Goal: Task Accomplishment & Management: Manage account settings

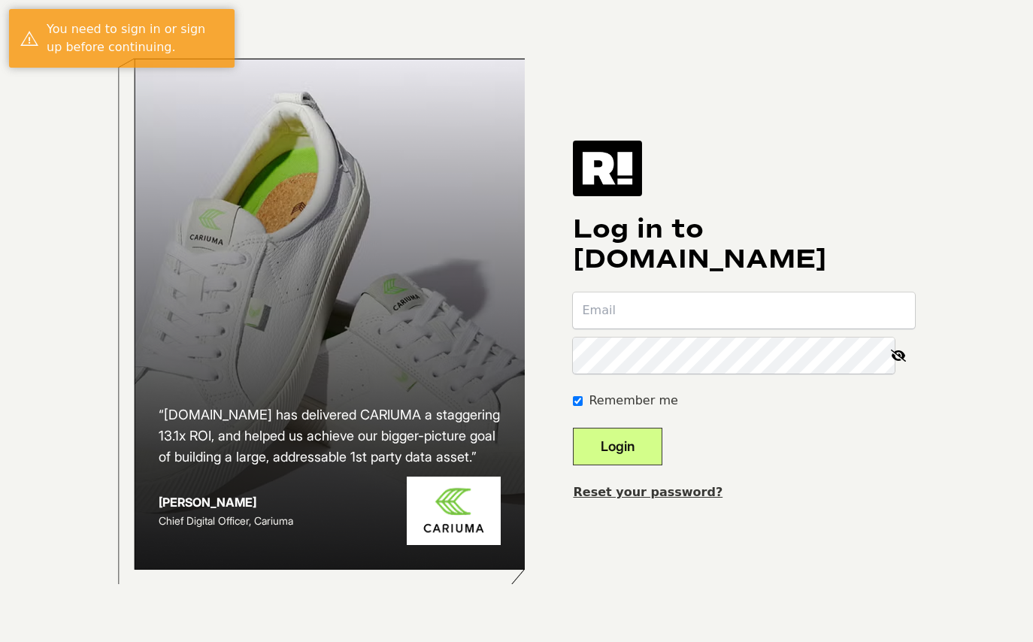
click at [695, 305] on input "email" at bounding box center [744, 310] width 342 height 36
click at [0, 641] on com-1password-button at bounding box center [0, 642] width 0 height 0
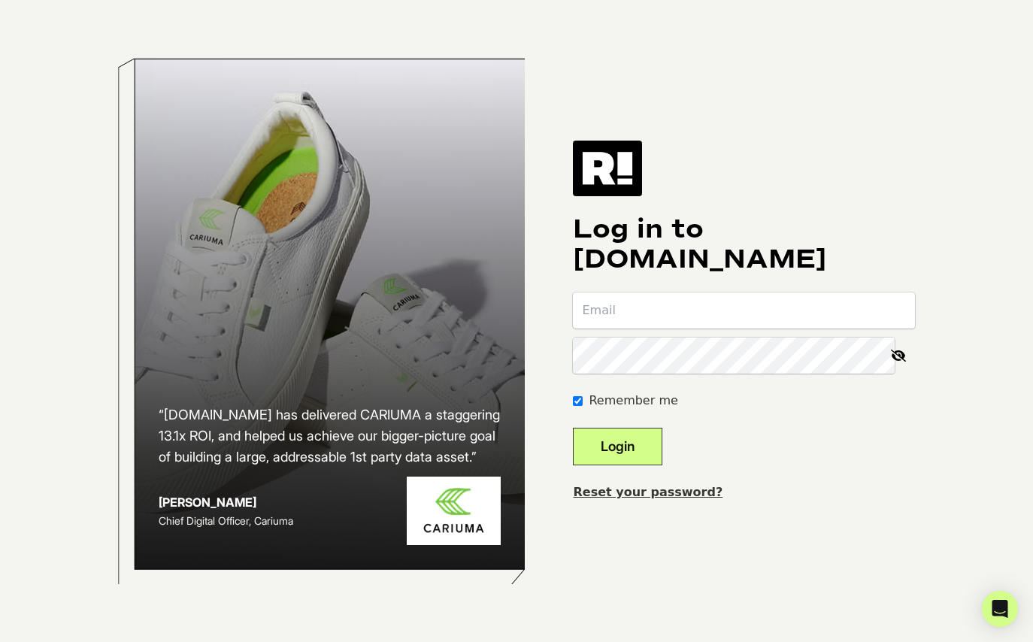
type input "[PERSON_NAME][EMAIL_ADDRESS][DOMAIN_NAME]"
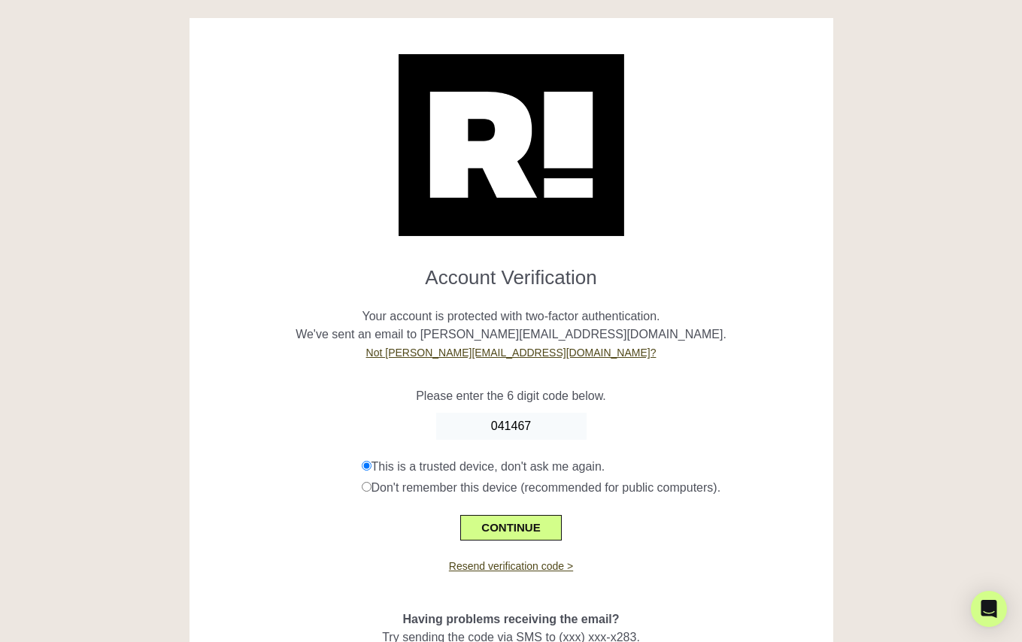
type input "041467"
click at [665, 390] on p "Please enter the 6 digit code below." at bounding box center [511, 396] width 621 height 18
click at [520, 528] on button "CONTINUE" at bounding box center [510, 528] width 101 height 26
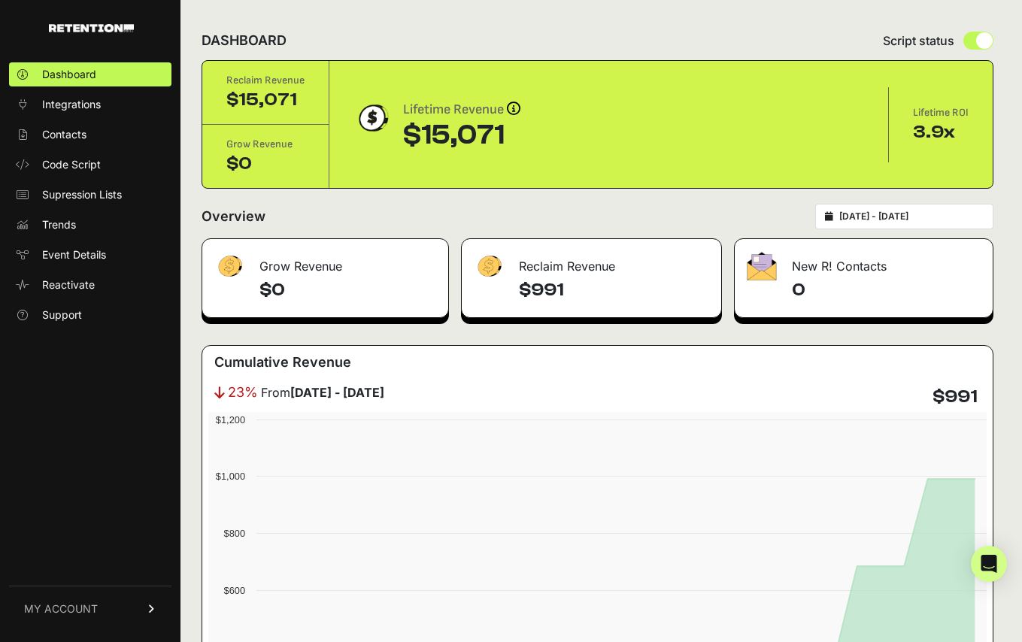
click at [76, 607] on span "MY ACCOUNT" at bounding box center [61, 608] width 74 height 15
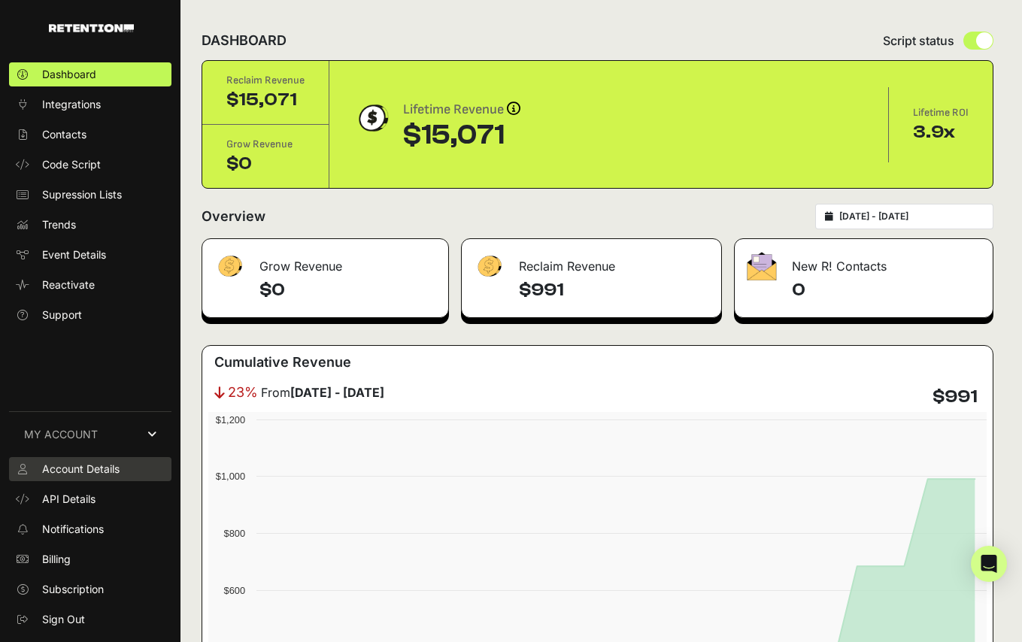
click at [105, 464] on span "Account Details" at bounding box center [80, 469] width 77 height 15
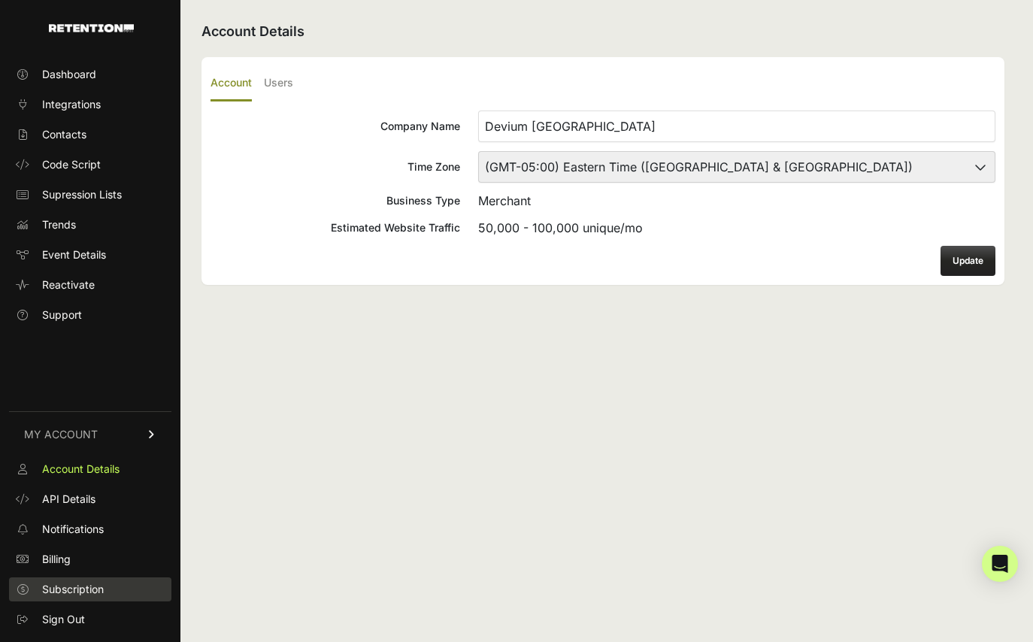
click at [80, 595] on span "Subscription" at bounding box center [73, 589] width 62 height 15
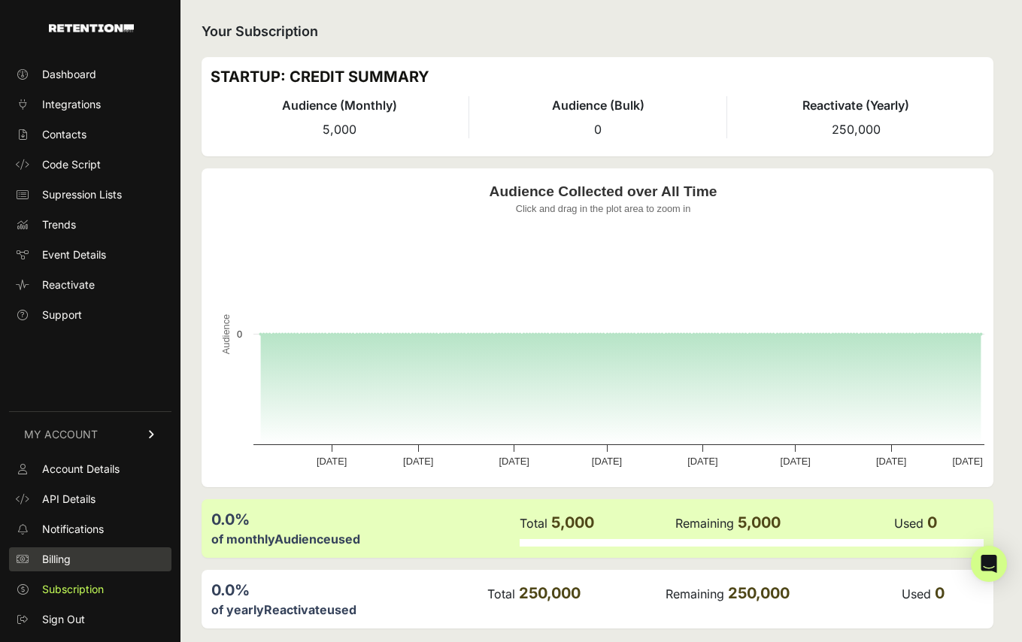
click at [51, 557] on span "Billing" at bounding box center [56, 559] width 29 height 15
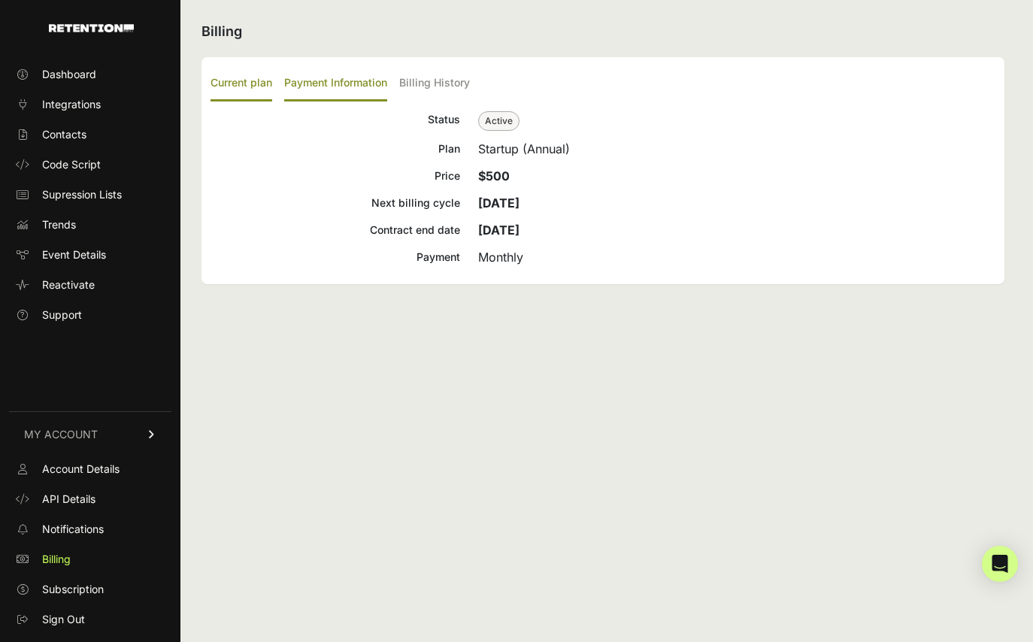
click at [347, 83] on label "Payment Information" at bounding box center [335, 83] width 103 height 35
click at [0, 0] on input "Payment Information" at bounding box center [0, 0] width 0 height 0
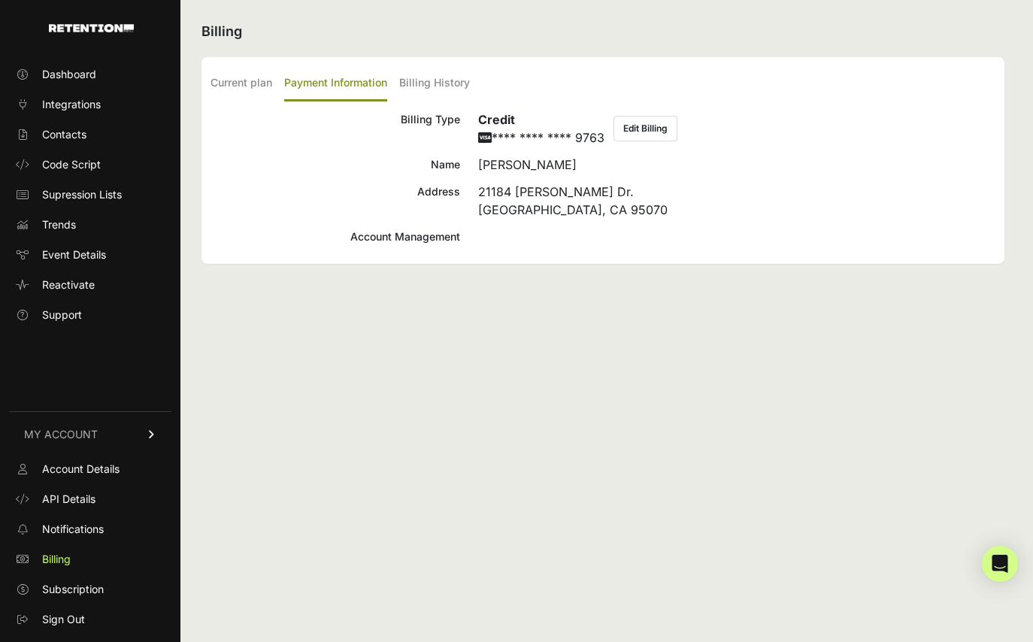
click at [374, 238] on div "Account Management" at bounding box center [336, 237] width 250 height 18
click at [426, 79] on label "Billing History" at bounding box center [434, 83] width 71 height 35
click at [0, 0] on input "Billing History" at bounding box center [0, 0] width 0 height 0
